Goal: Transaction & Acquisition: Obtain resource

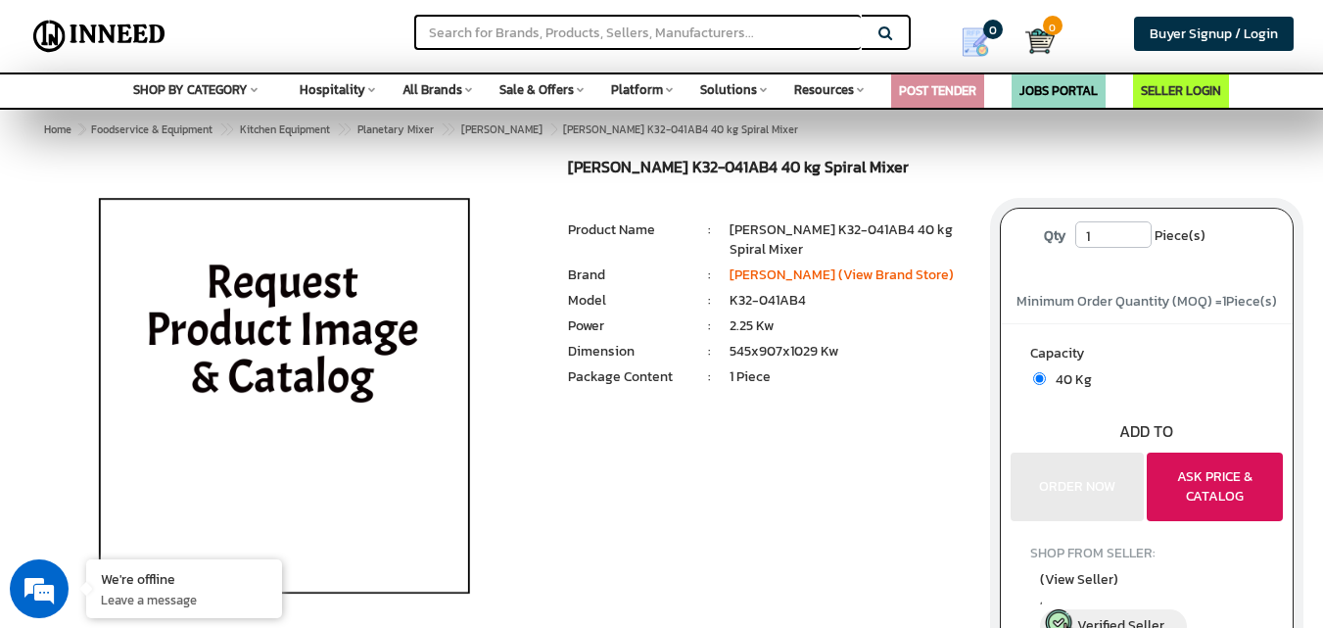
click at [1225, 495] on button "ASK PRICE & CATALOG" at bounding box center [1215, 486] width 136 height 69
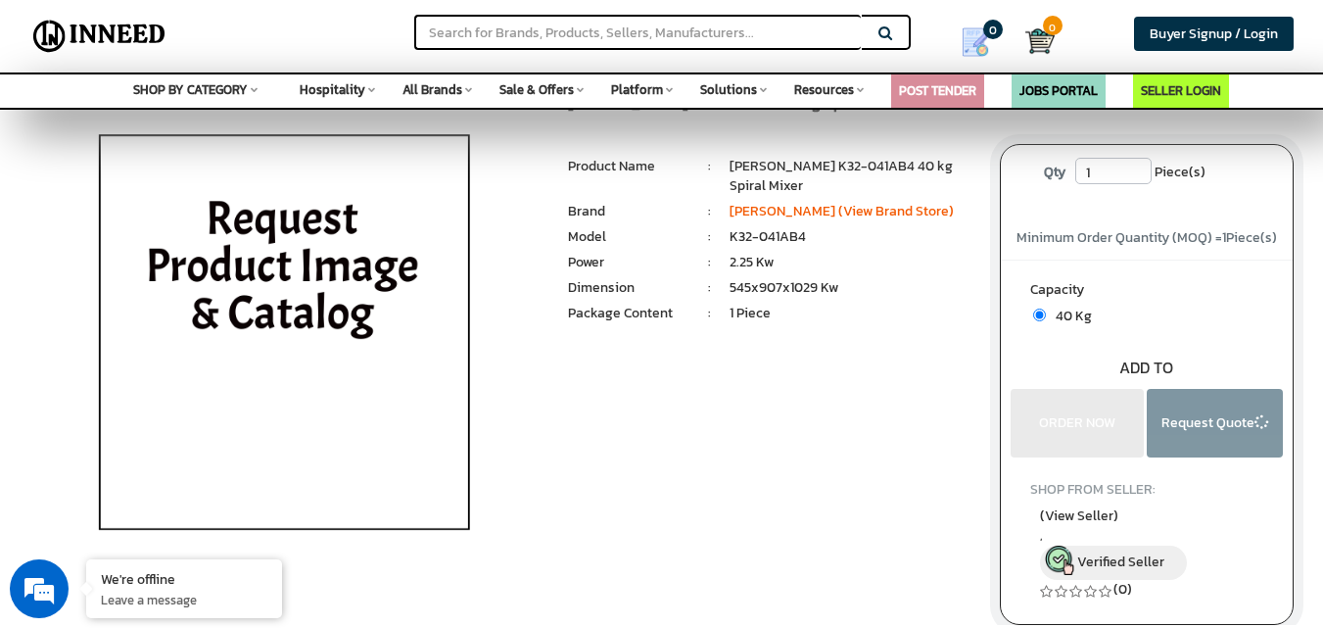
scroll to position [98, 0]
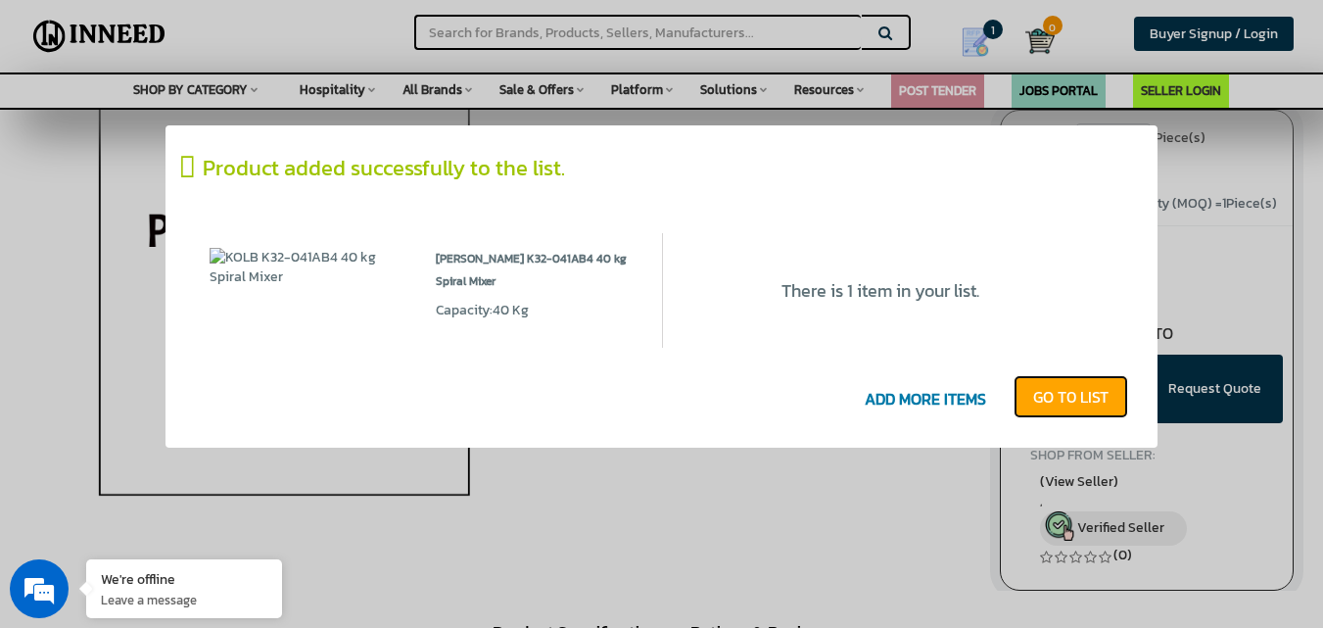
click at [1061, 402] on link "GO T0 LIST" at bounding box center [1071, 396] width 115 height 43
click at [191, 172] on icon at bounding box center [191, 167] width 23 height 29
